Goal: Information Seeking & Learning: Compare options

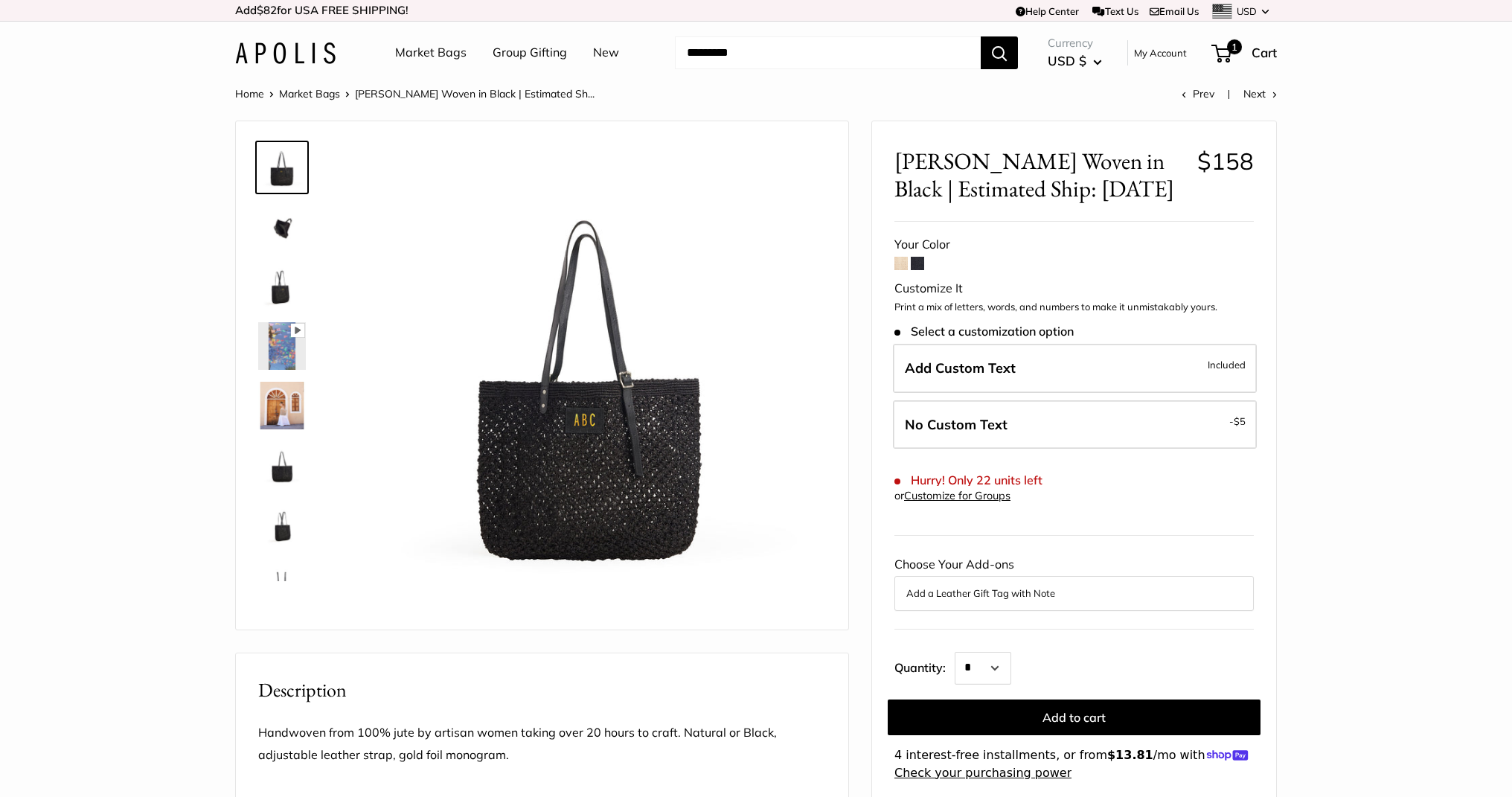
click at [267, 48] on img at bounding box center [285, 53] width 100 height 22
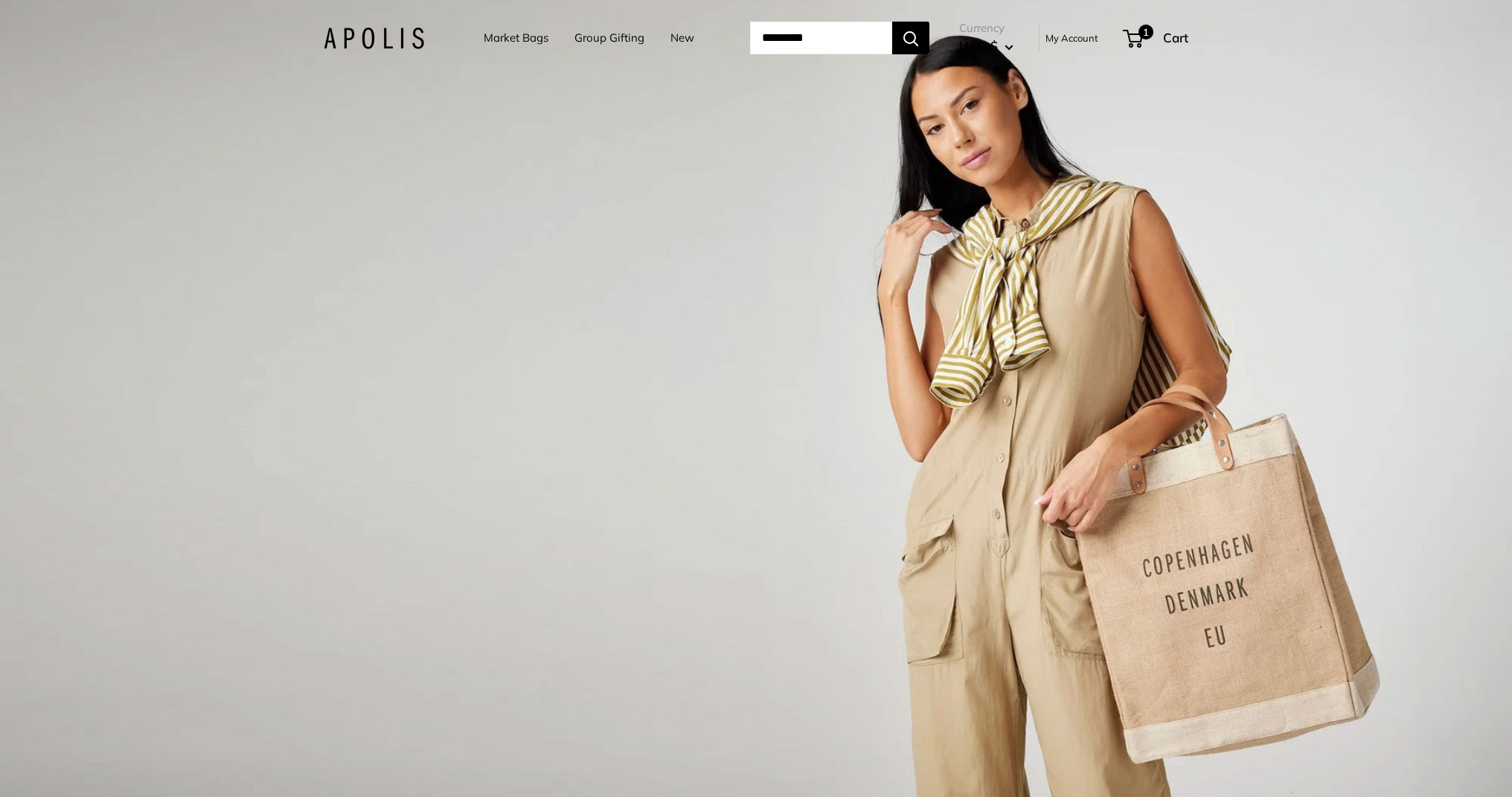
click at [503, 41] on link "Market Bags" at bounding box center [516, 38] width 65 height 21
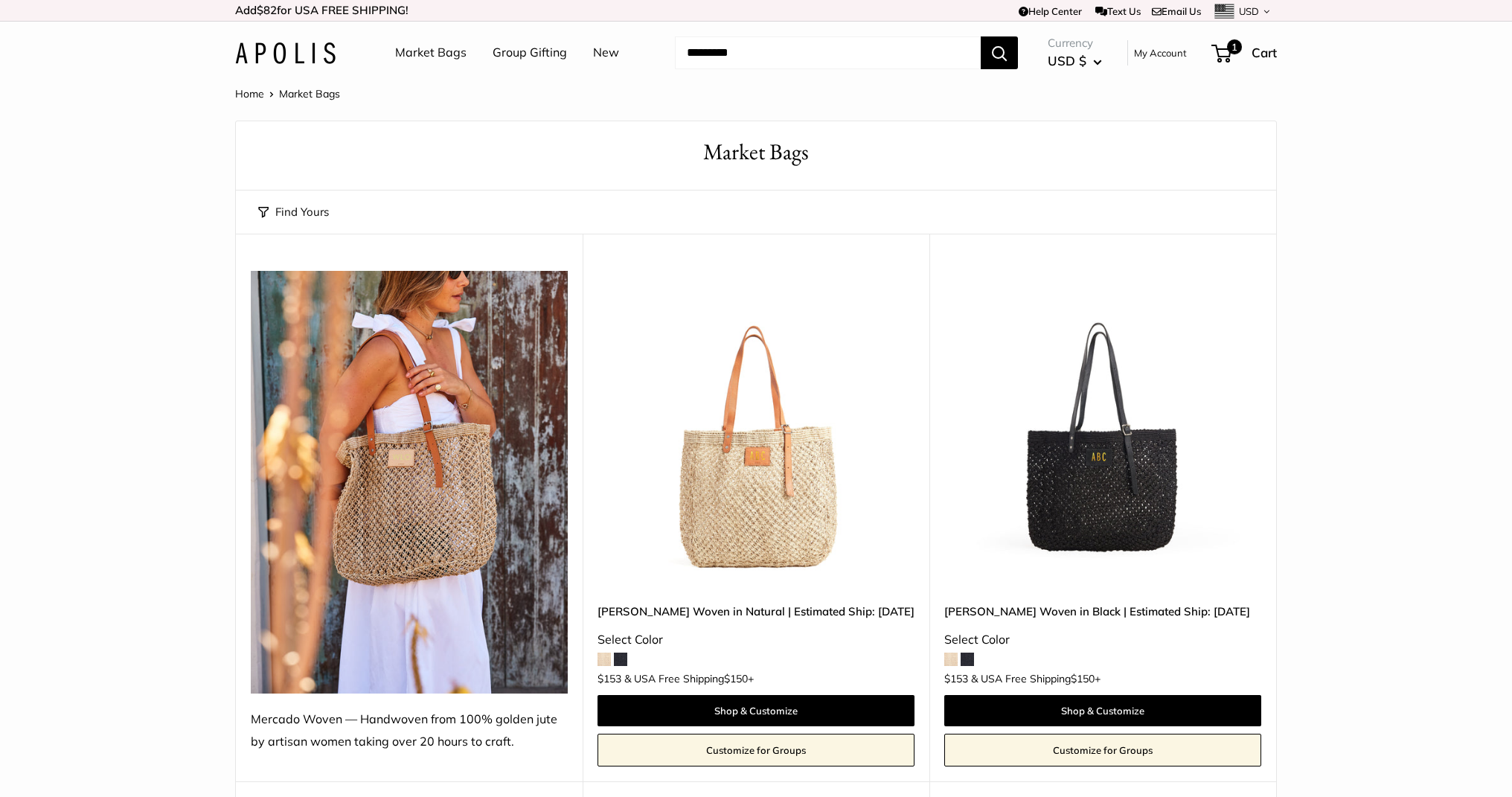
click at [0, 0] on img at bounding box center [0, 0] width 0 height 0
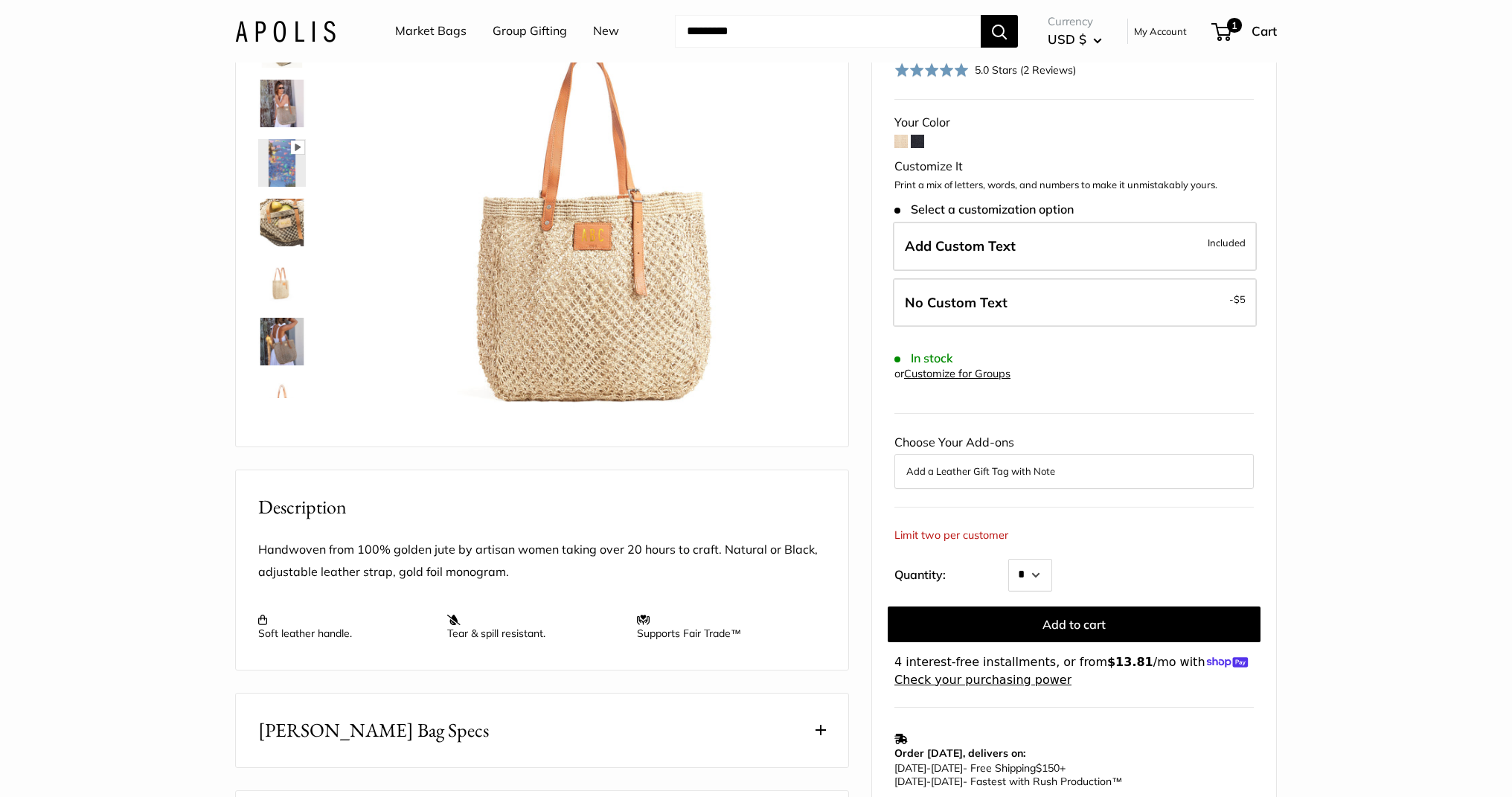
scroll to position [300, 0]
